Goal: Information Seeking & Learning: Learn about a topic

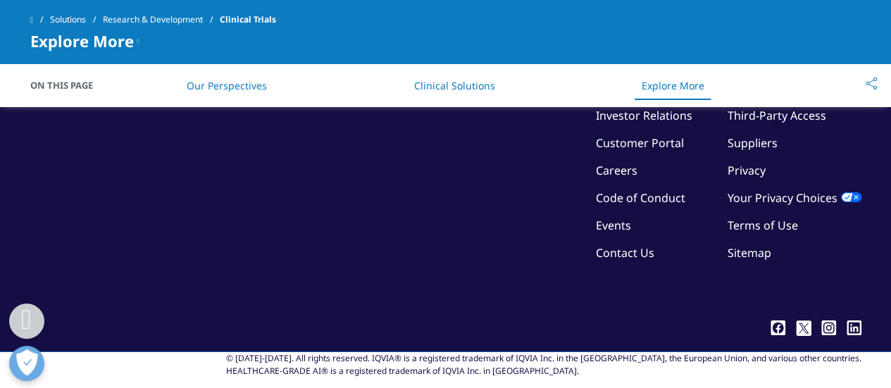
scroll to position [3741, 0]
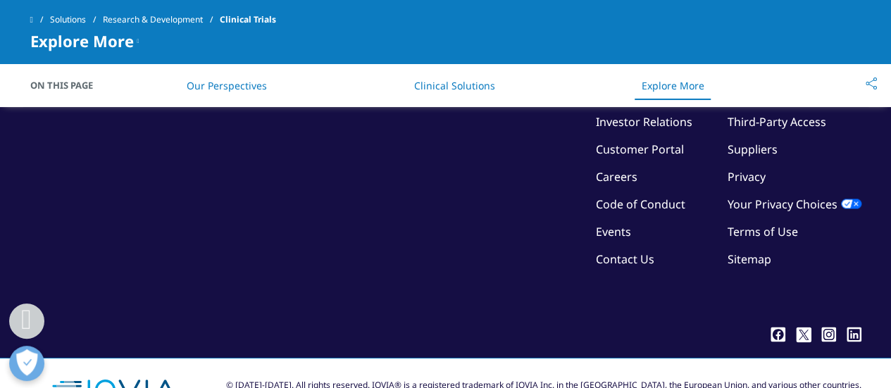
click at [224, 81] on link "Our Perspectives" at bounding box center [227, 85] width 80 height 13
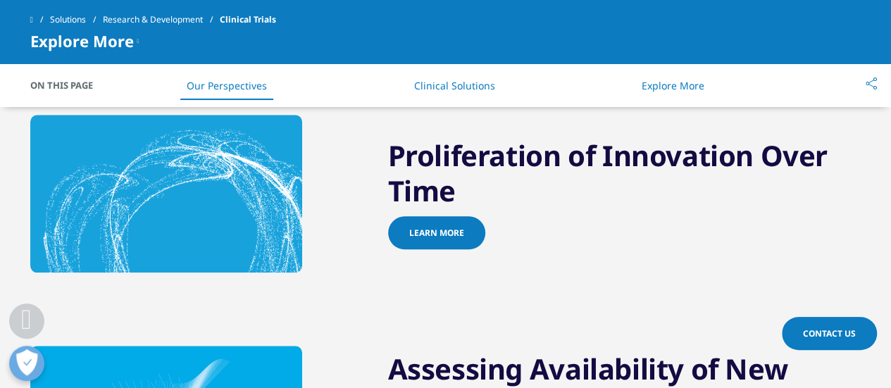
scroll to position [421, 0]
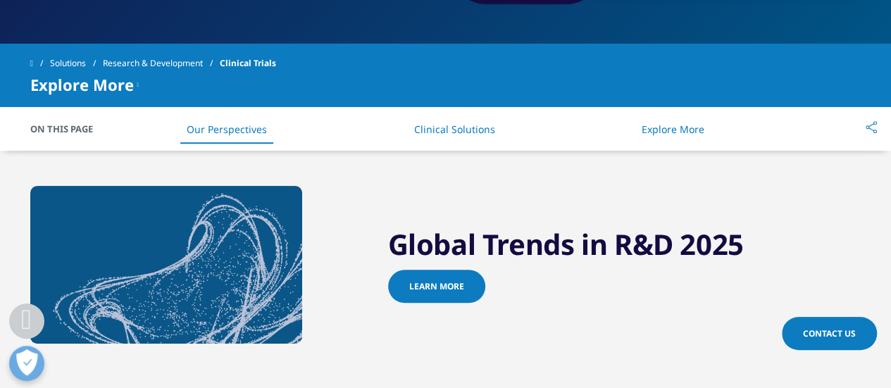
click at [438, 139] on li "Clinical Solutions" at bounding box center [453, 129] width 109 height 42
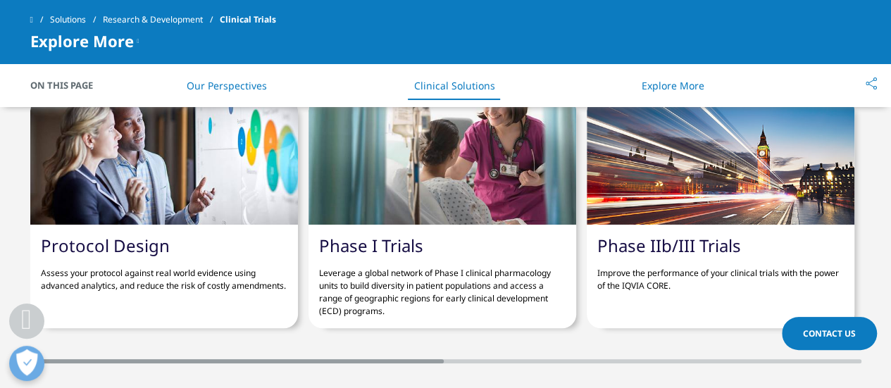
scroll to position [3159, 0]
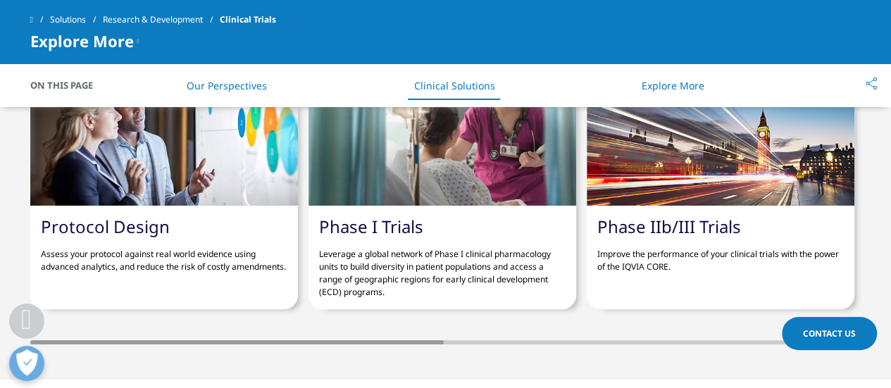
drag, startPoint x: 483, startPoint y: 246, endPoint x: 521, endPoint y: 288, distance: 56.9
click at [521, 288] on p "Leverage a global network of Phase I clinical pharmacology units to build diver…" at bounding box center [442, 267] width 247 height 61
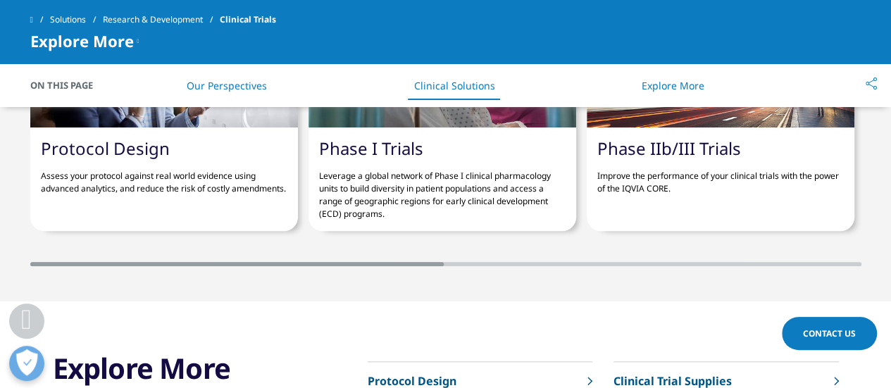
scroll to position [3251, 0]
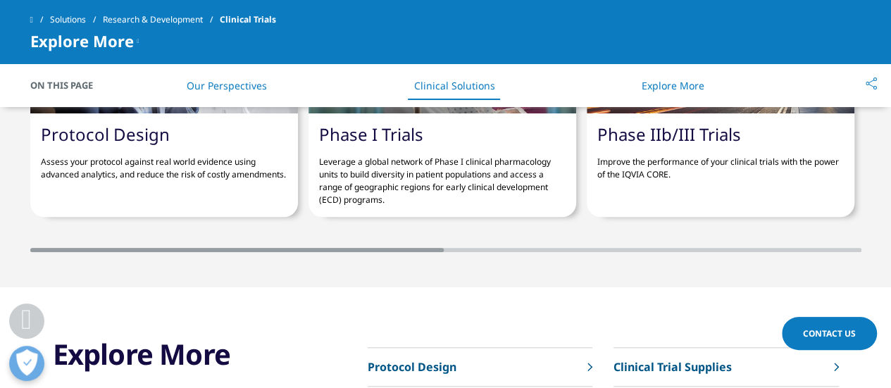
click at [479, 249] on section "Solutions you may be interested in Protocol Design Assess your protocol against…" at bounding box center [445, 90] width 891 height 395
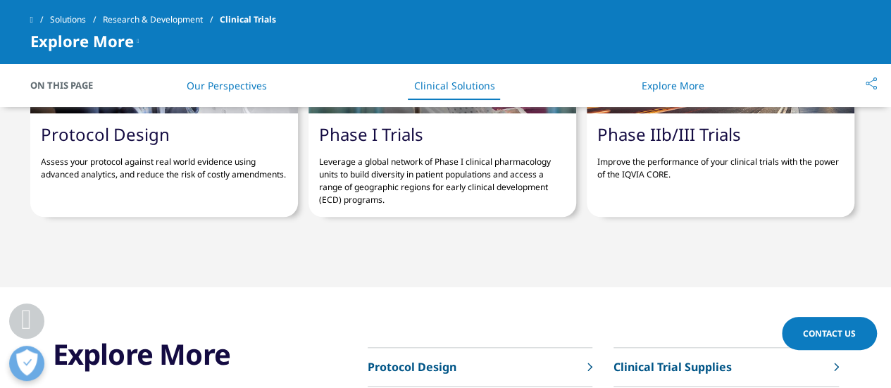
scroll to position [0, 831]
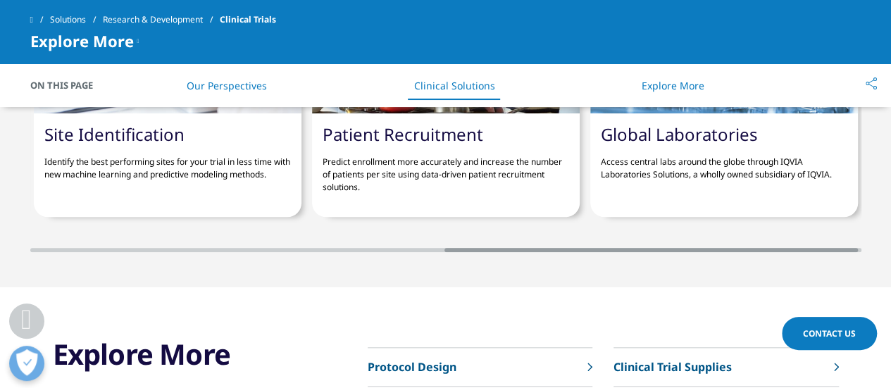
click at [489, 248] on div at bounding box center [445, 250] width 831 height 4
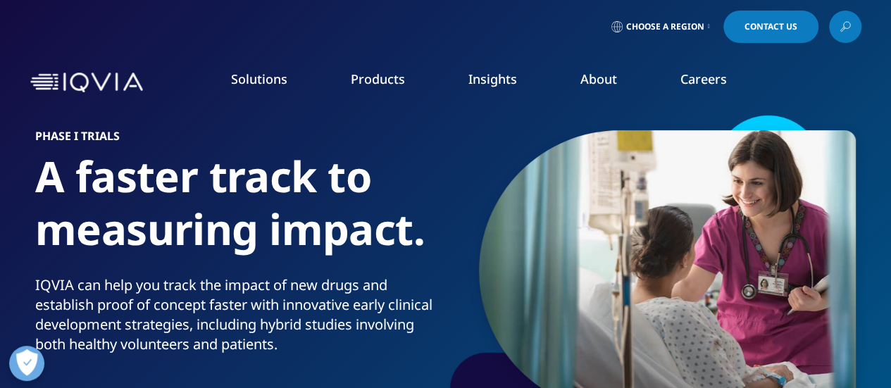
click at [600, 77] on link "About" at bounding box center [598, 78] width 37 height 17
click at [599, 79] on link "About" at bounding box center [598, 78] width 37 height 17
click at [273, 190] on link "Our Story" at bounding box center [348, 189] width 218 height 15
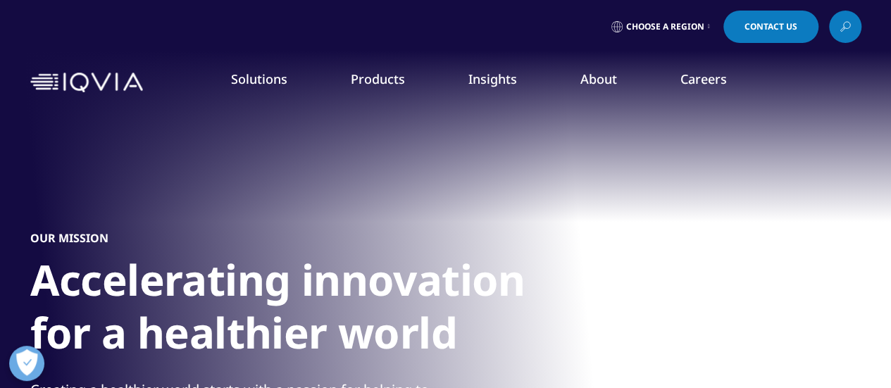
click at [700, 86] on link "Careers" at bounding box center [704, 78] width 46 height 17
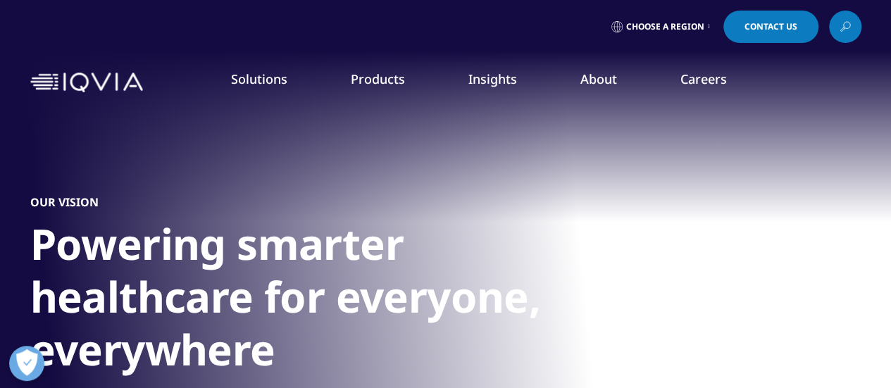
click at [700, 86] on link "Careers" at bounding box center [704, 78] width 46 height 17
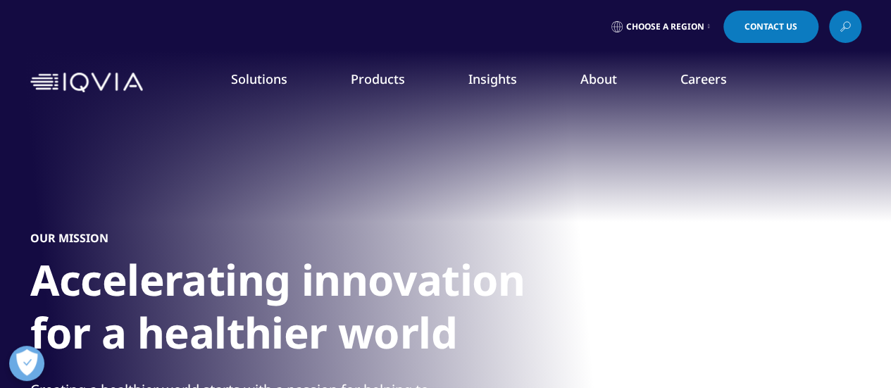
click at [328, 204] on link "Technology & Analytics" at bounding box center [338, 202] width 197 height 15
